Goal: Task Accomplishment & Management: Use online tool/utility

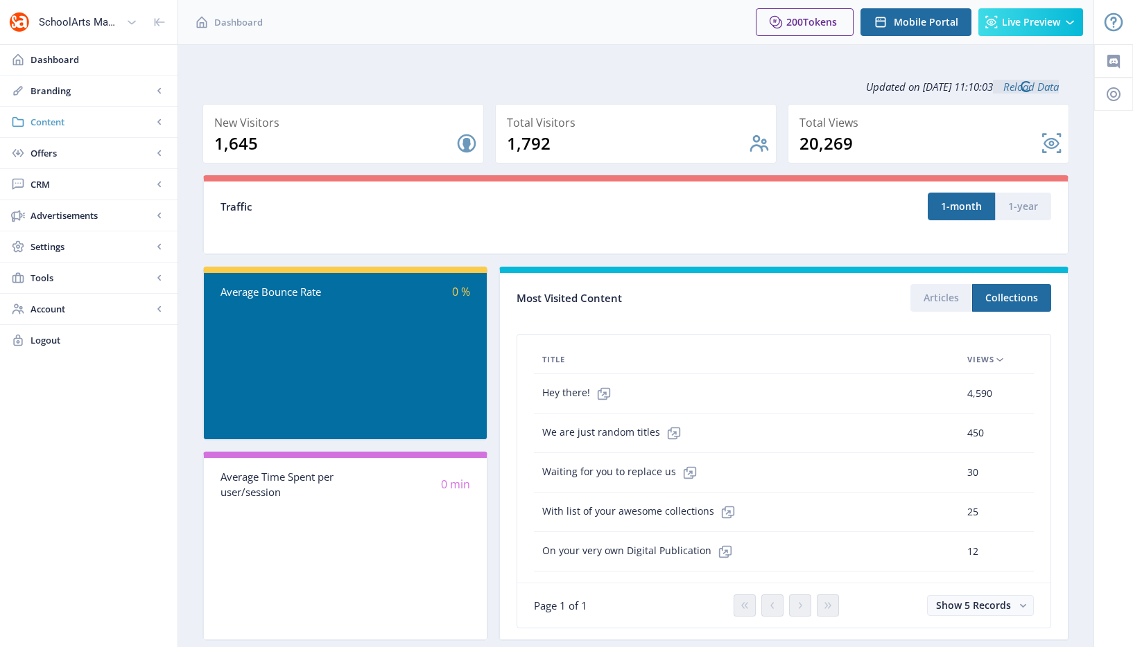
click at [73, 119] on span "Content" at bounding box center [91, 122] width 122 height 14
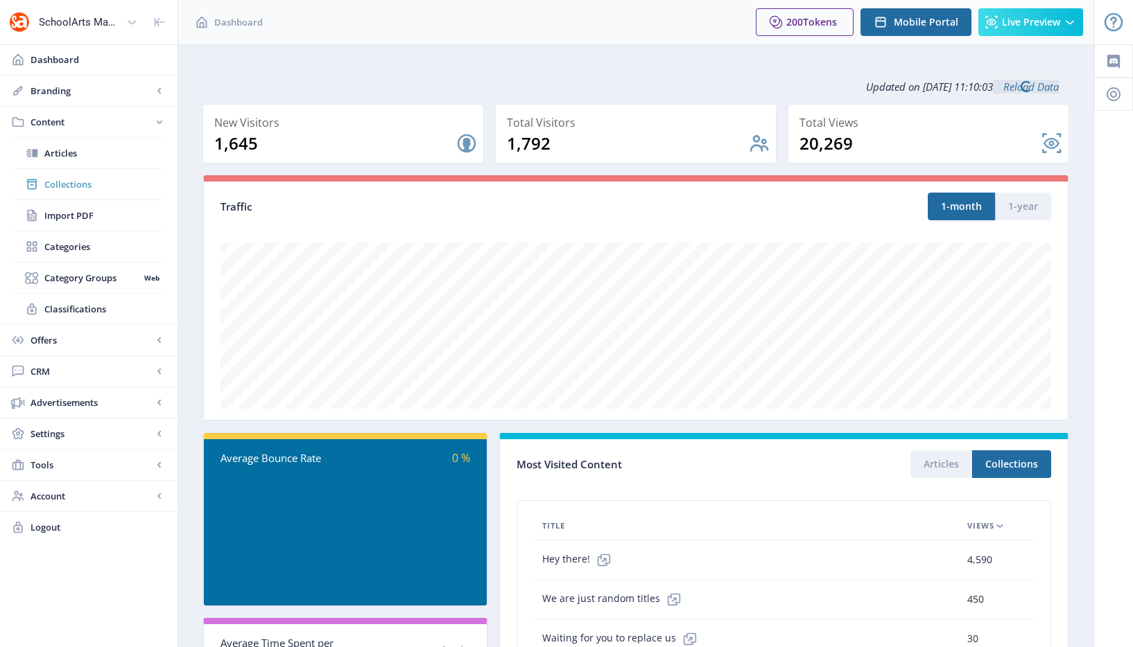
click at [71, 180] on span "Collections" at bounding box center [103, 184] width 119 height 14
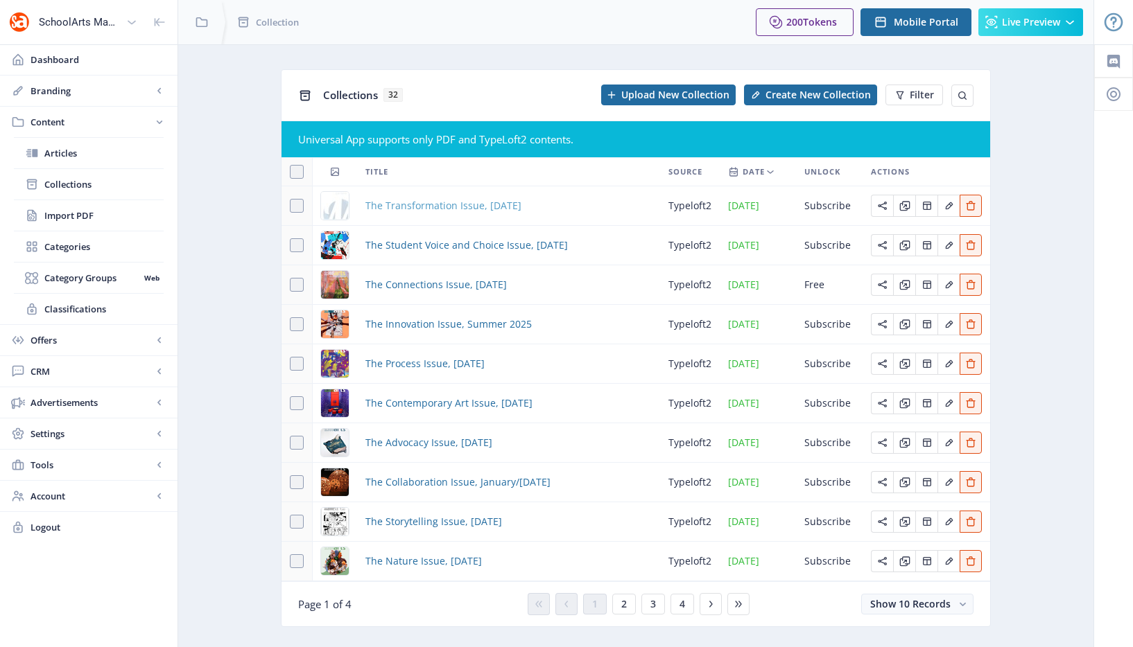
click at [385, 200] on span "The Transformation Issue, [DATE]" at bounding box center [443, 206] width 156 height 17
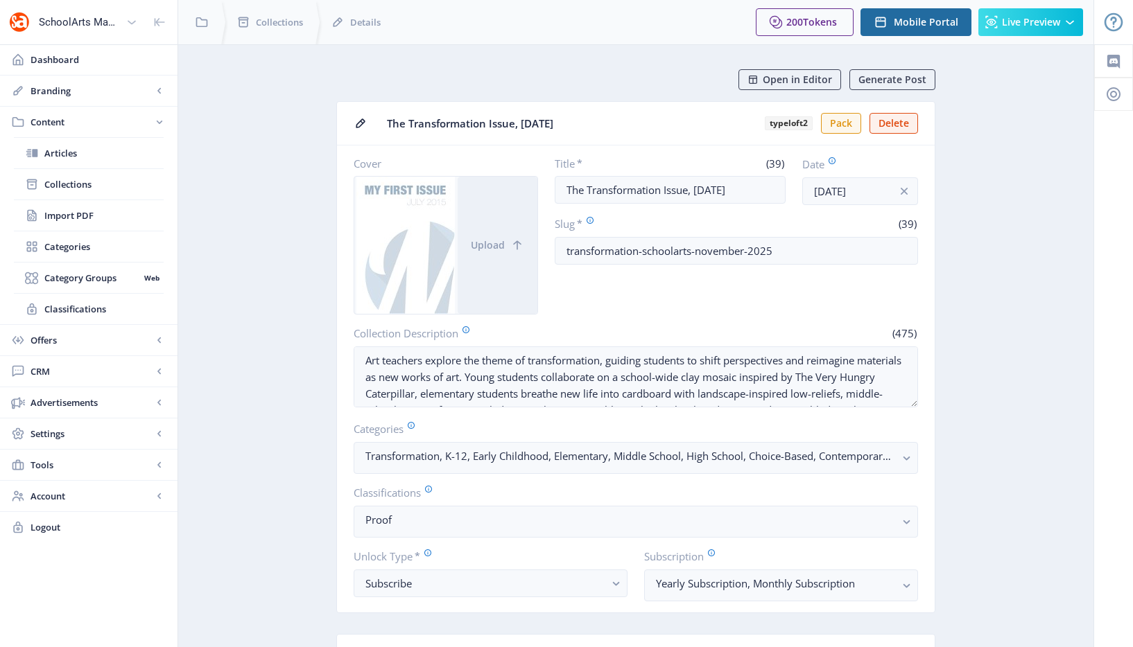
scroll to position [9, 0]
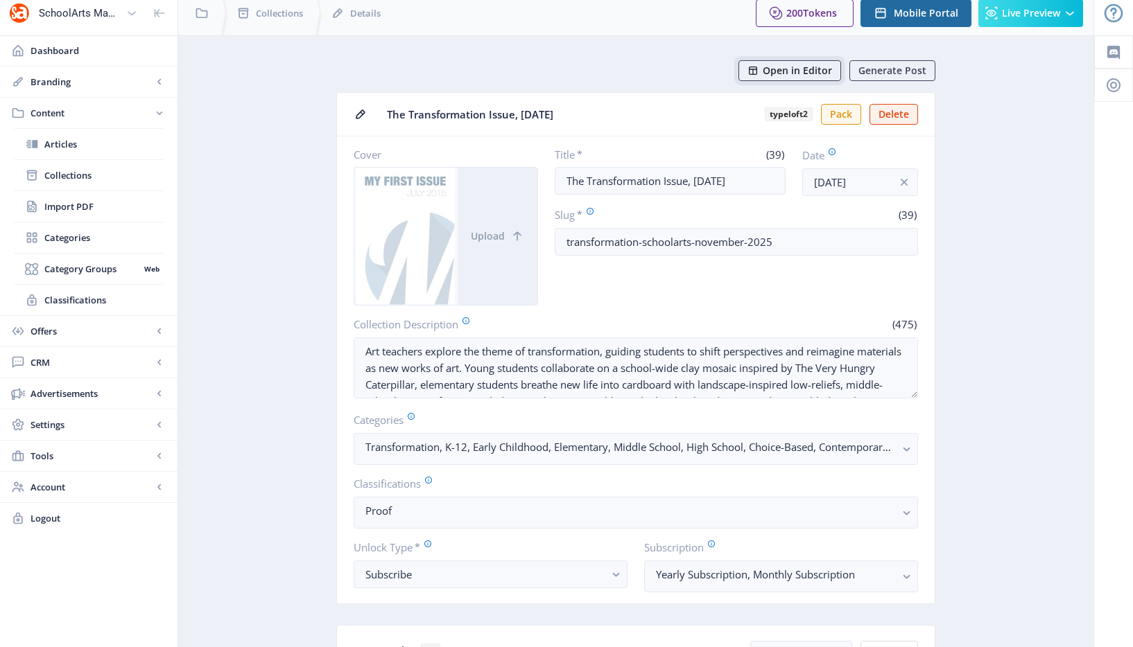
click at [799, 70] on span "Open in Editor" at bounding box center [796, 70] width 69 height 11
click at [787, 71] on span "Open in Editor" at bounding box center [796, 70] width 69 height 11
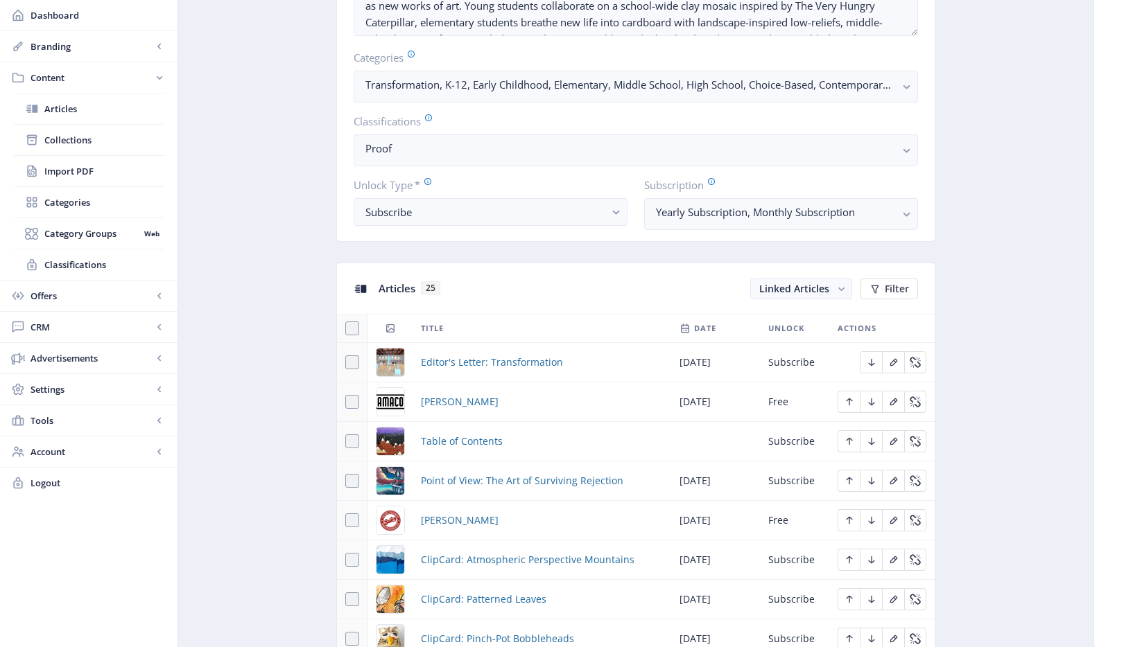
scroll to position [7, 0]
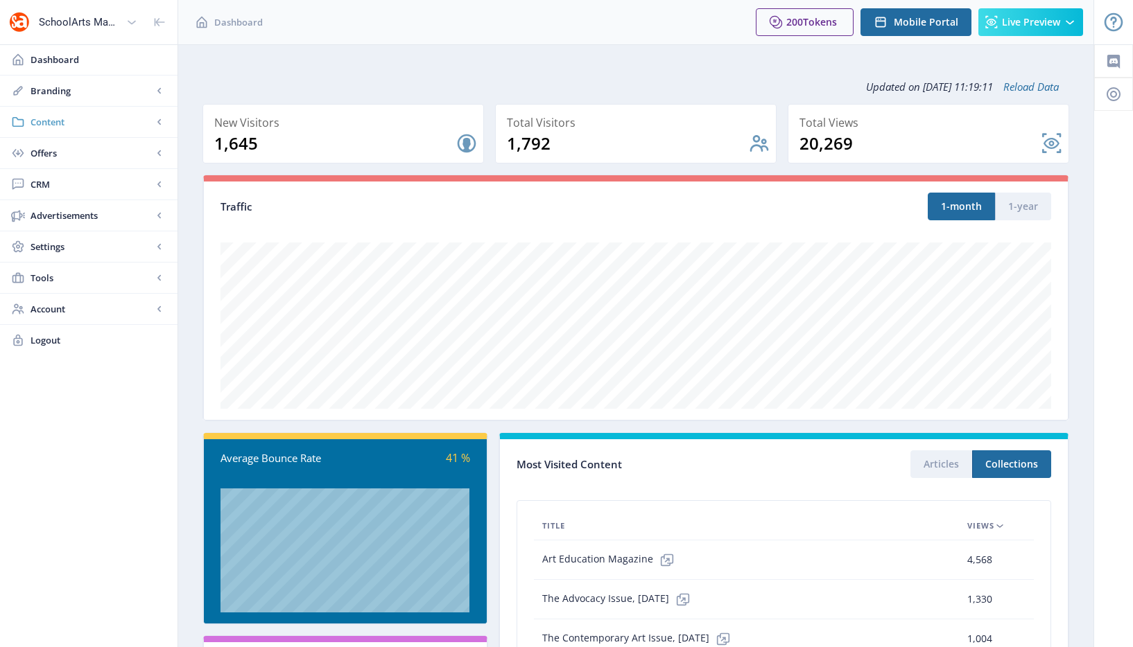
click at [96, 123] on span "Content" at bounding box center [91, 122] width 122 height 14
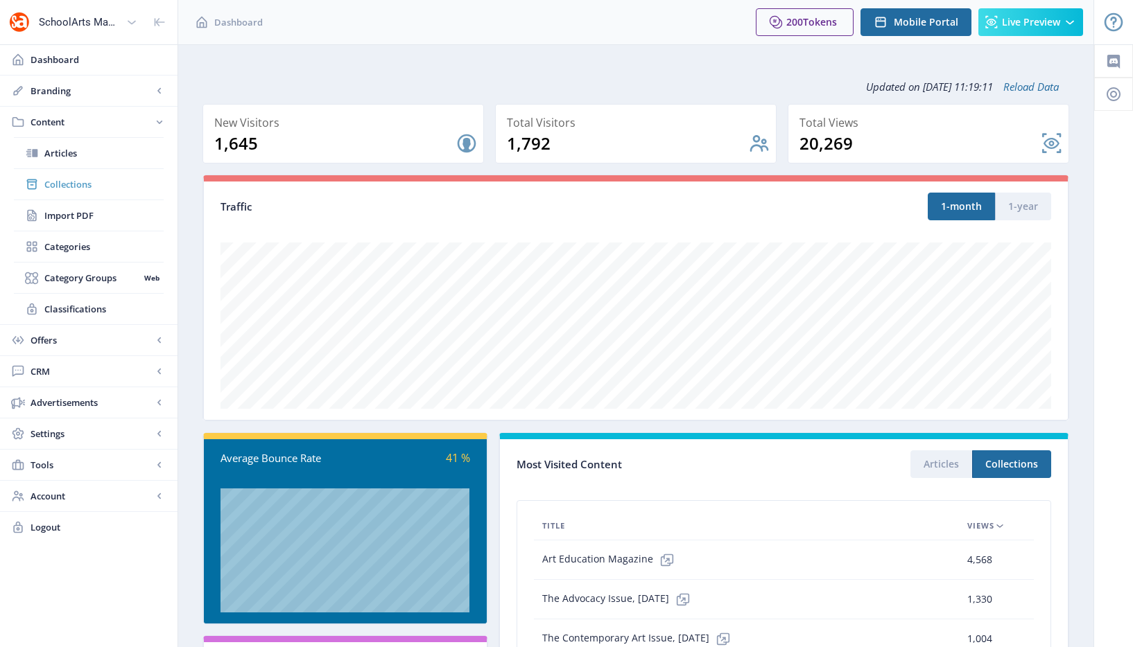
click at [69, 173] on link "Collections" at bounding box center [89, 184] width 150 height 30
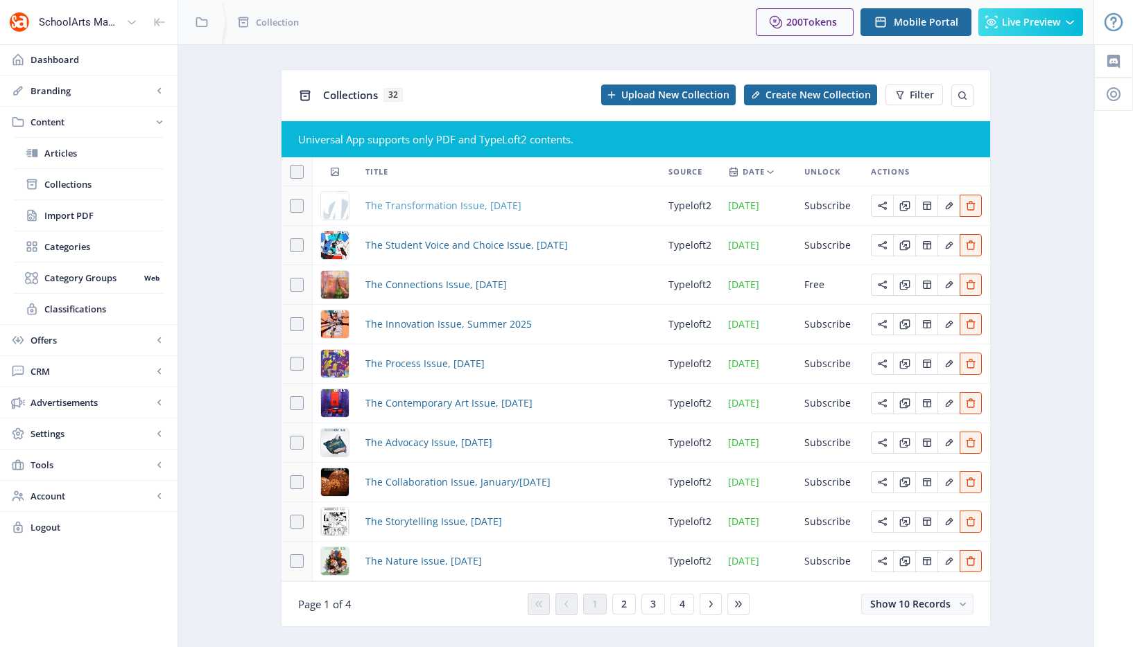
click at [403, 202] on span "The Transformation Issue, [DATE]" at bounding box center [443, 206] width 156 height 17
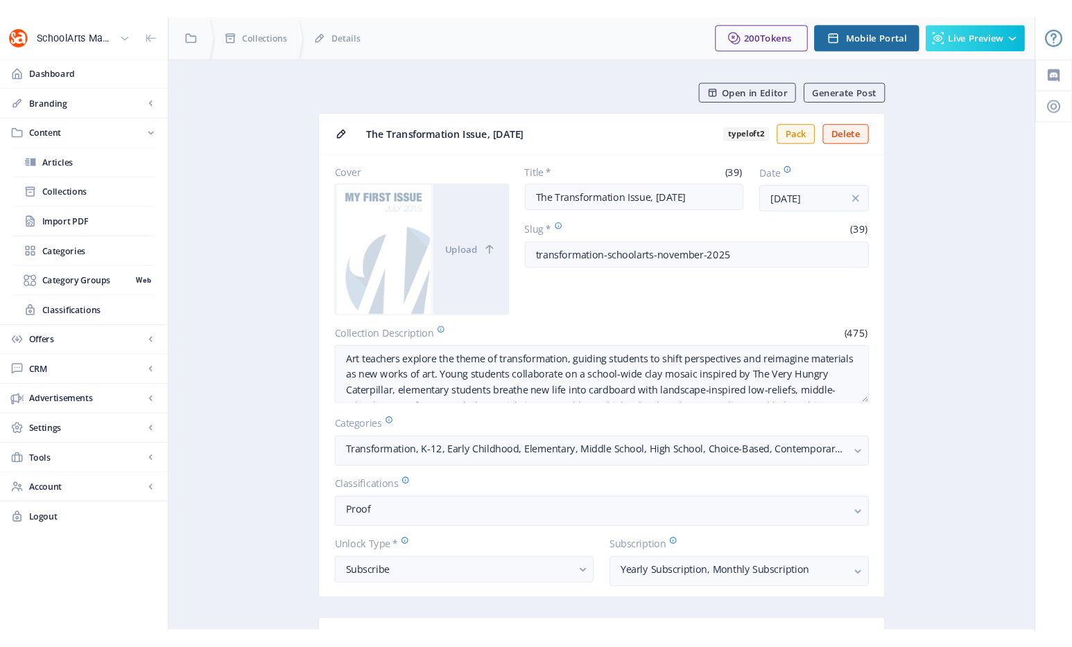
scroll to position [49, 0]
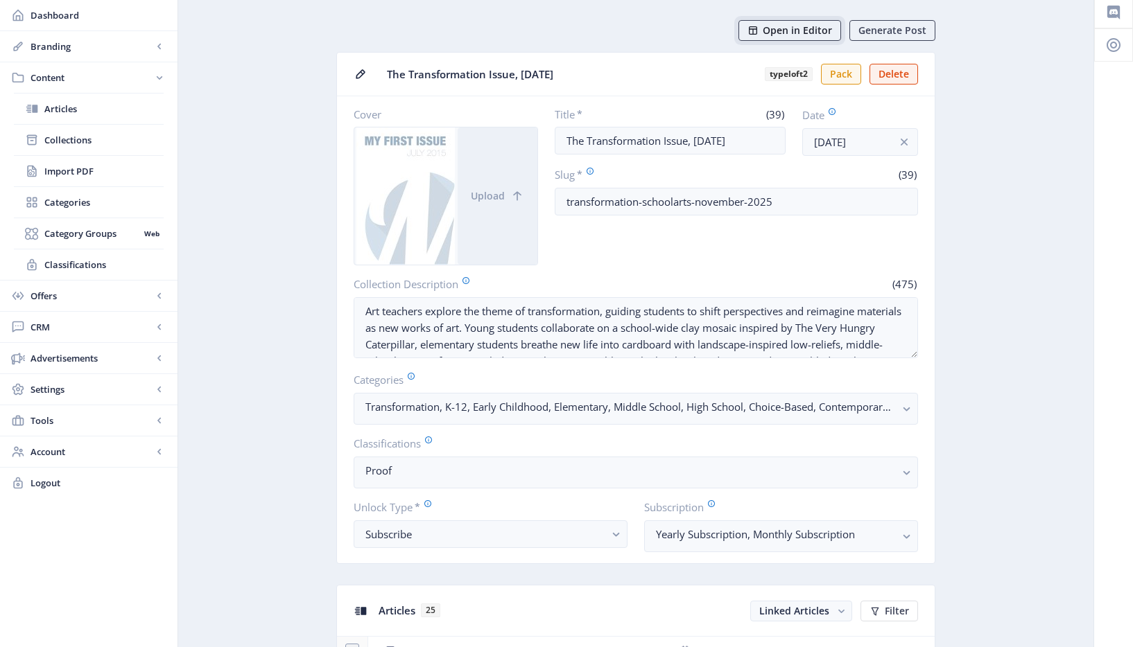
click at [816, 28] on span "Open in Editor" at bounding box center [796, 30] width 69 height 11
